Goal: Check status: Check status

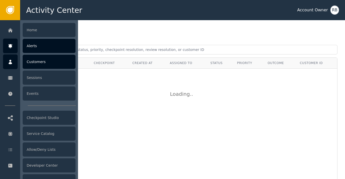
click at [38, 66] on div "Customers" at bounding box center [49, 62] width 53 height 14
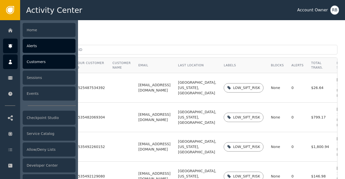
click at [35, 46] on div "Alerts" at bounding box center [49, 46] width 53 height 14
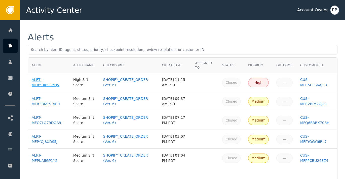
click at [48, 85] on div "ALRT-MFR5UI8SGYQV" at bounding box center [49, 82] width 34 height 11
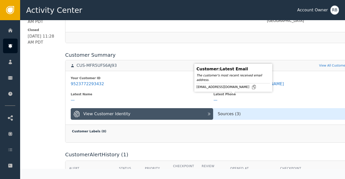
scroll to position [180, 0]
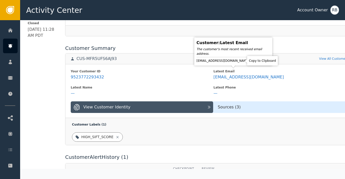
click at [252, 62] on icon at bounding box center [254, 60] width 5 height 5
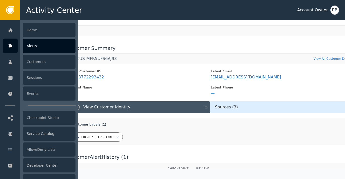
click at [30, 49] on div "Alerts" at bounding box center [49, 46] width 53 height 14
